Goal: Information Seeking & Learning: Learn about a topic

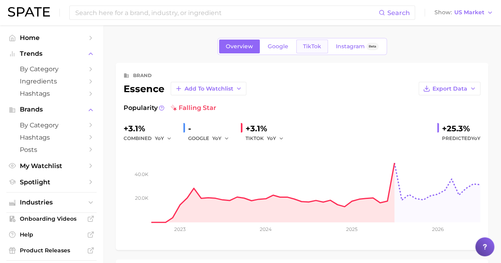
click at [310, 41] on link "TikTok" at bounding box center [312, 47] width 32 height 14
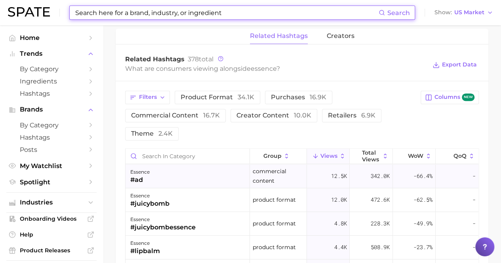
scroll to position [594, 0]
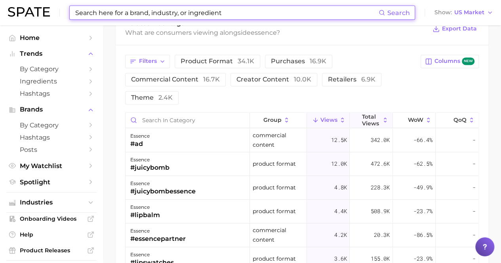
click at [364, 122] on span "Total Views" at bounding box center [371, 120] width 19 height 13
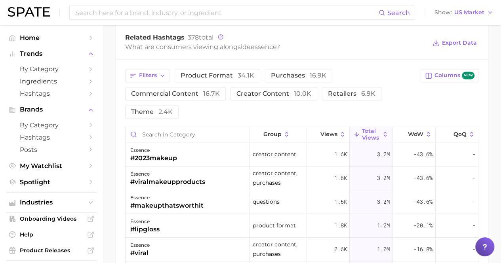
scroll to position [515, 0]
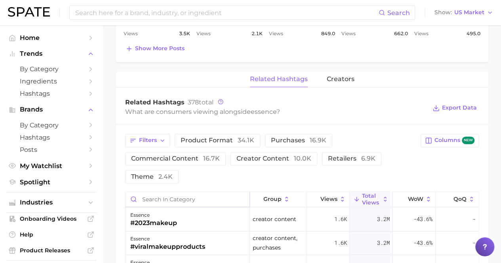
click at [187, 202] on input "Search in category" at bounding box center [188, 199] width 124 height 15
type input "s"
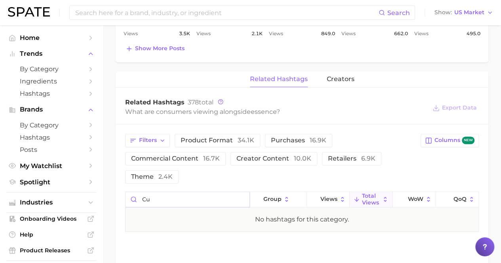
type input "c"
type input "f"
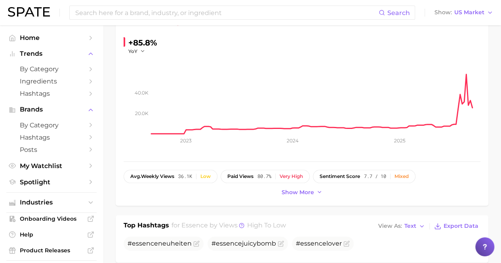
scroll to position [0, 0]
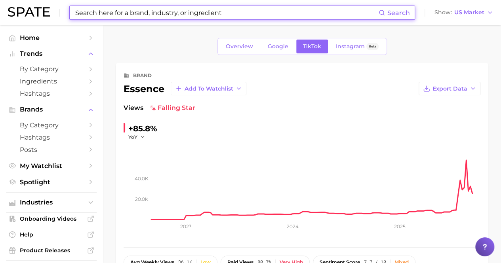
click at [191, 11] on input at bounding box center [226, 12] width 304 height 13
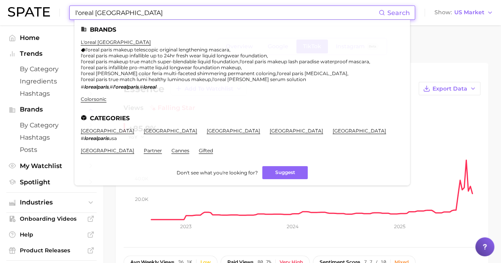
click at [99, 39] on ul "Brands l'oreal paris l'oreal paris makeup telescopic original lengthening masca…" at bounding box center [241, 103] width 335 height 166
click at [98, 43] on link "l'oreal [GEOGRAPHIC_DATA]" at bounding box center [116, 42] width 70 height 6
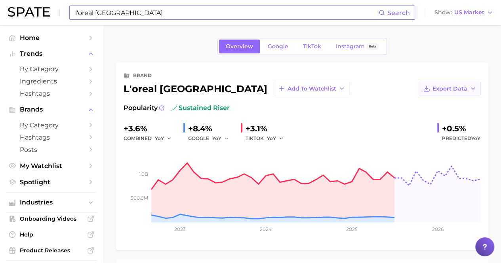
click at [454, 93] on button "Export Data" at bounding box center [450, 88] width 62 height 13
click at [429, 117] on span "Time Series Image" at bounding box center [433, 117] width 53 height 7
click at [190, 16] on input "l'oreal [GEOGRAPHIC_DATA]" at bounding box center [226, 12] width 304 height 13
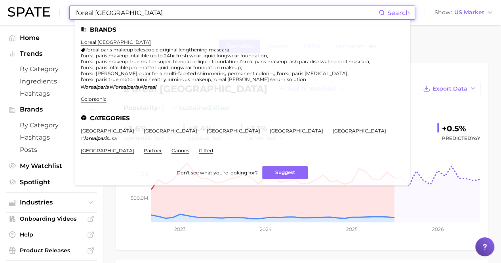
drag, startPoint x: 191, startPoint y: 15, endPoint x: 127, endPoint y: 11, distance: 63.5
click at [127, 11] on input "l'oreal [GEOGRAPHIC_DATA]" at bounding box center [226, 12] width 304 height 13
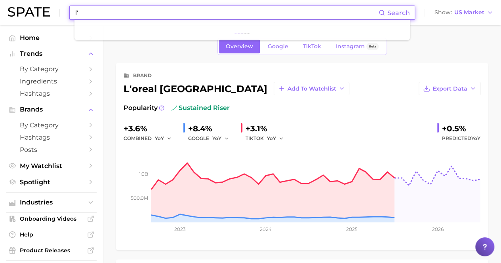
type input "l"
type input ","
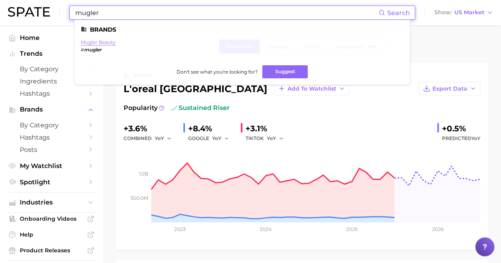
click at [92, 44] on link "mugler beauty" at bounding box center [98, 42] width 35 height 6
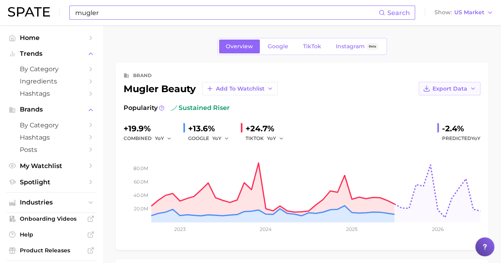
click at [456, 88] on span "Export Data" at bounding box center [449, 89] width 35 height 7
click at [447, 118] on span "Time Series Image" at bounding box center [433, 117] width 53 height 7
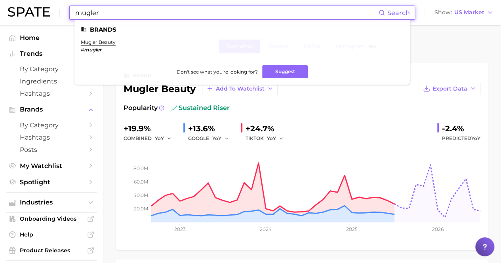
click at [175, 12] on input "mugler" at bounding box center [226, 12] width 304 height 13
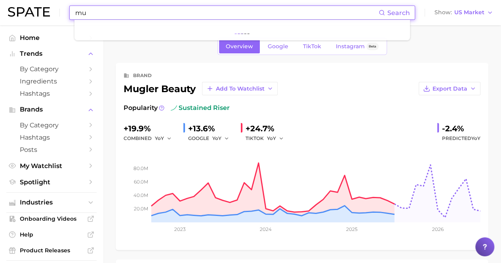
type input "m"
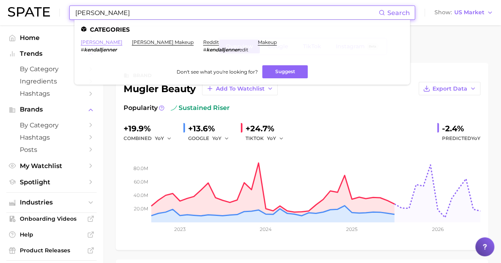
type input "[PERSON_NAME]"
click at [110, 43] on link "[PERSON_NAME]" at bounding box center [102, 42] width 42 height 6
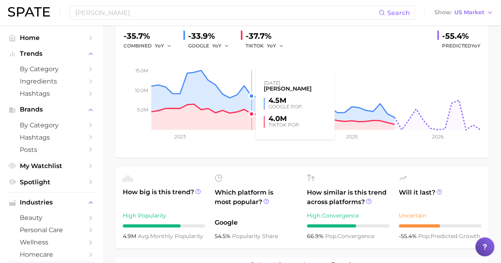
scroll to position [158, 0]
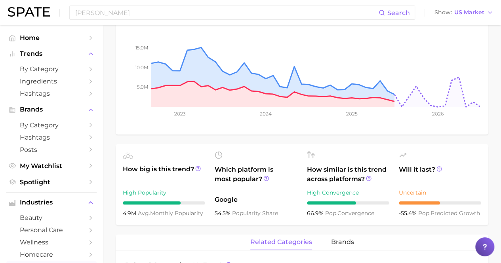
drag, startPoint x: 369, startPoint y: 222, endPoint x: 370, endPoint y: 244, distance: 22.2
click at [369, 222] on ul "How big is this trend? High Popularity 4.9m avg. monthly popularity Which platf…" at bounding box center [302, 184] width 373 height 81
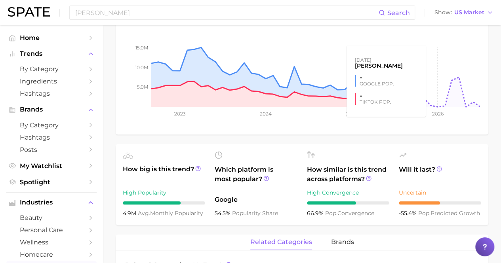
drag, startPoint x: 435, startPoint y: 63, endPoint x: 441, endPoint y: 65, distance: 6.6
click at [435, 63] on rect at bounding box center [302, 67] width 357 height 79
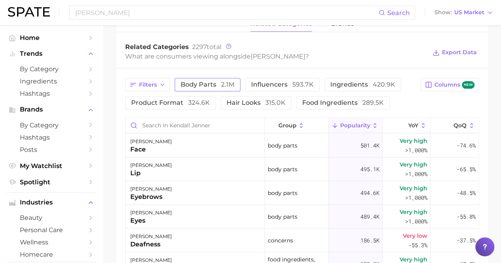
scroll to position [356, 0]
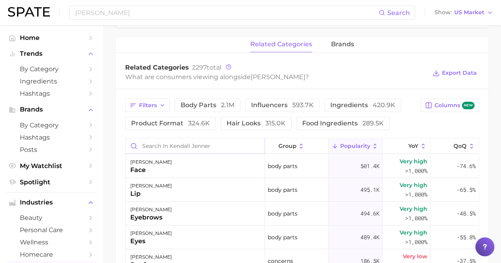
click at [198, 147] on input "Search in kendall jenner" at bounding box center [195, 146] width 139 height 15
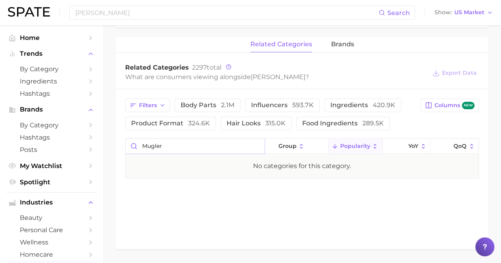
click at [200, 144] on input "mugler" at bounding box center [195, 146] width 139 height 15
type input "m"
type input "l"
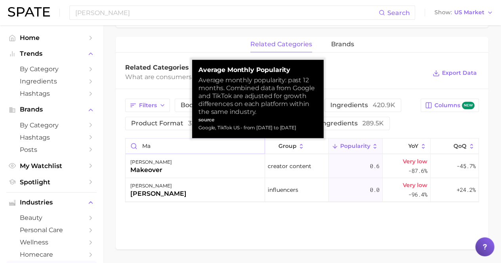
type input "m"
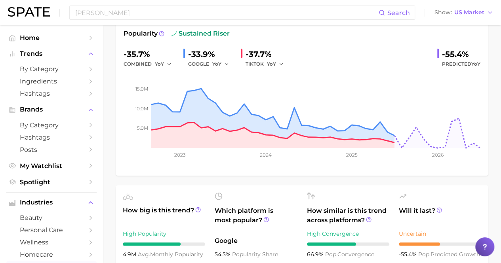
scroll to position [0, 0]
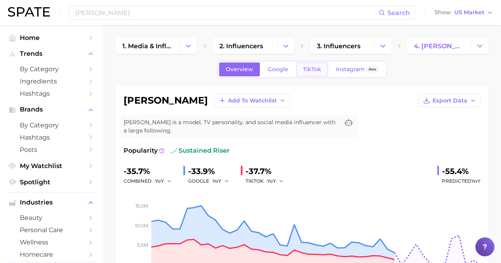
click at [307, 63] on link "TikTok" at bounding box center [312, 70] width 32 height 14
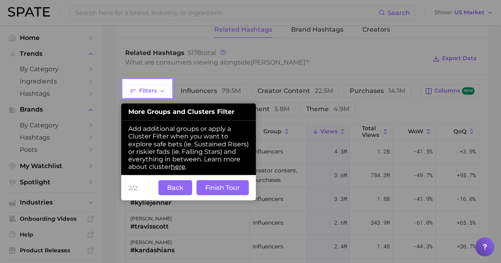
scroll to position [608, 0]
click at [184, 187] on button "Back" at bounding box center [175, 187] width 34 height 15
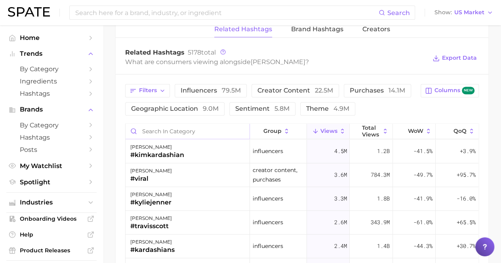
click at [176, 132] on input "Search in category" at bounding box center [188, 131] width 124 height 15
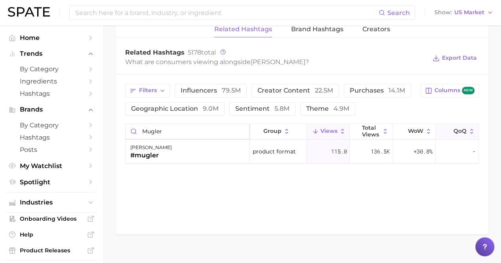
type input "mugler"
